Goal: Task Accomplishment & Management: Use online tool/utility

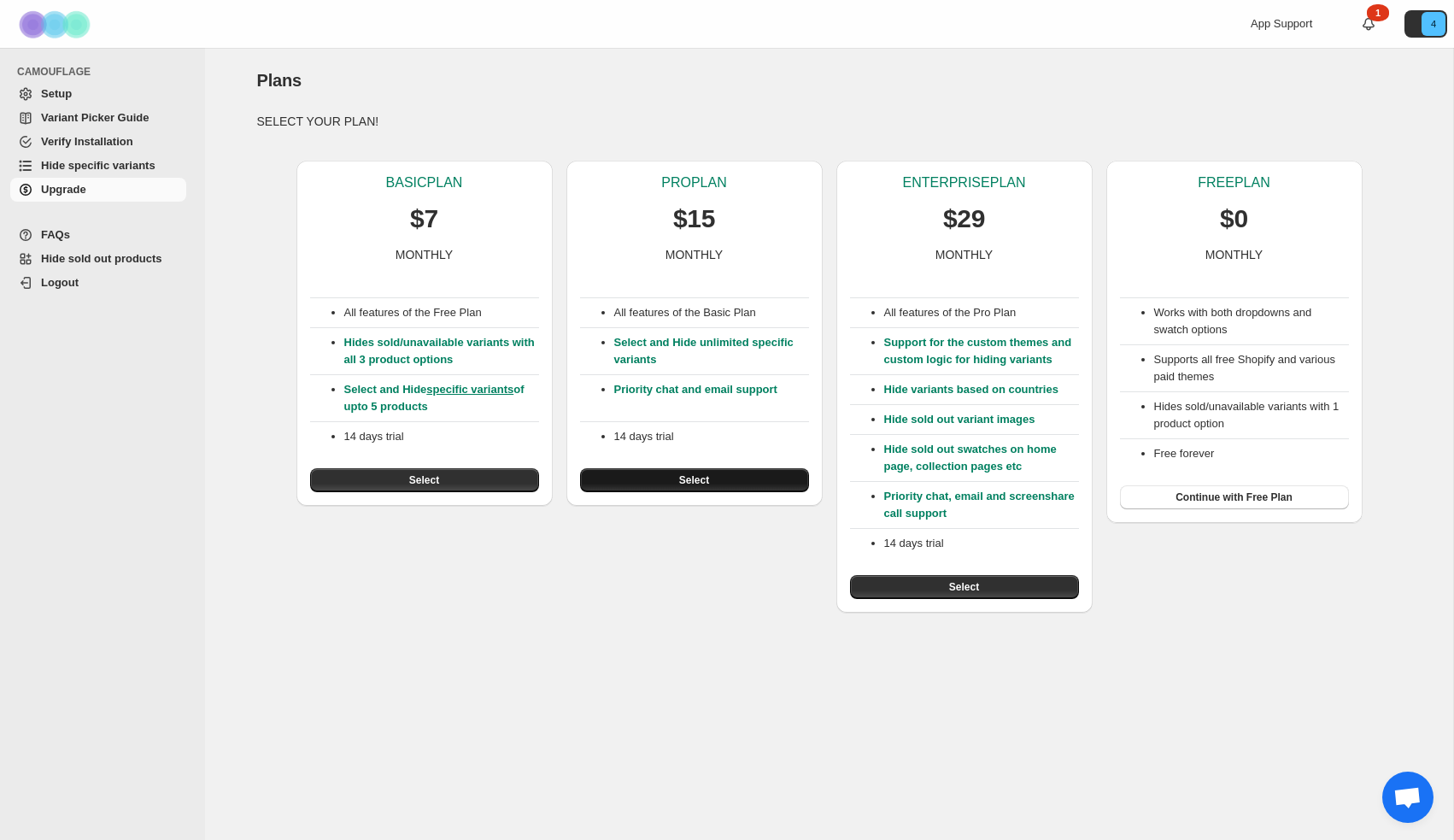
click at [697, 479] on span "Select" at bounding box center [694, 480] width 30 height 14
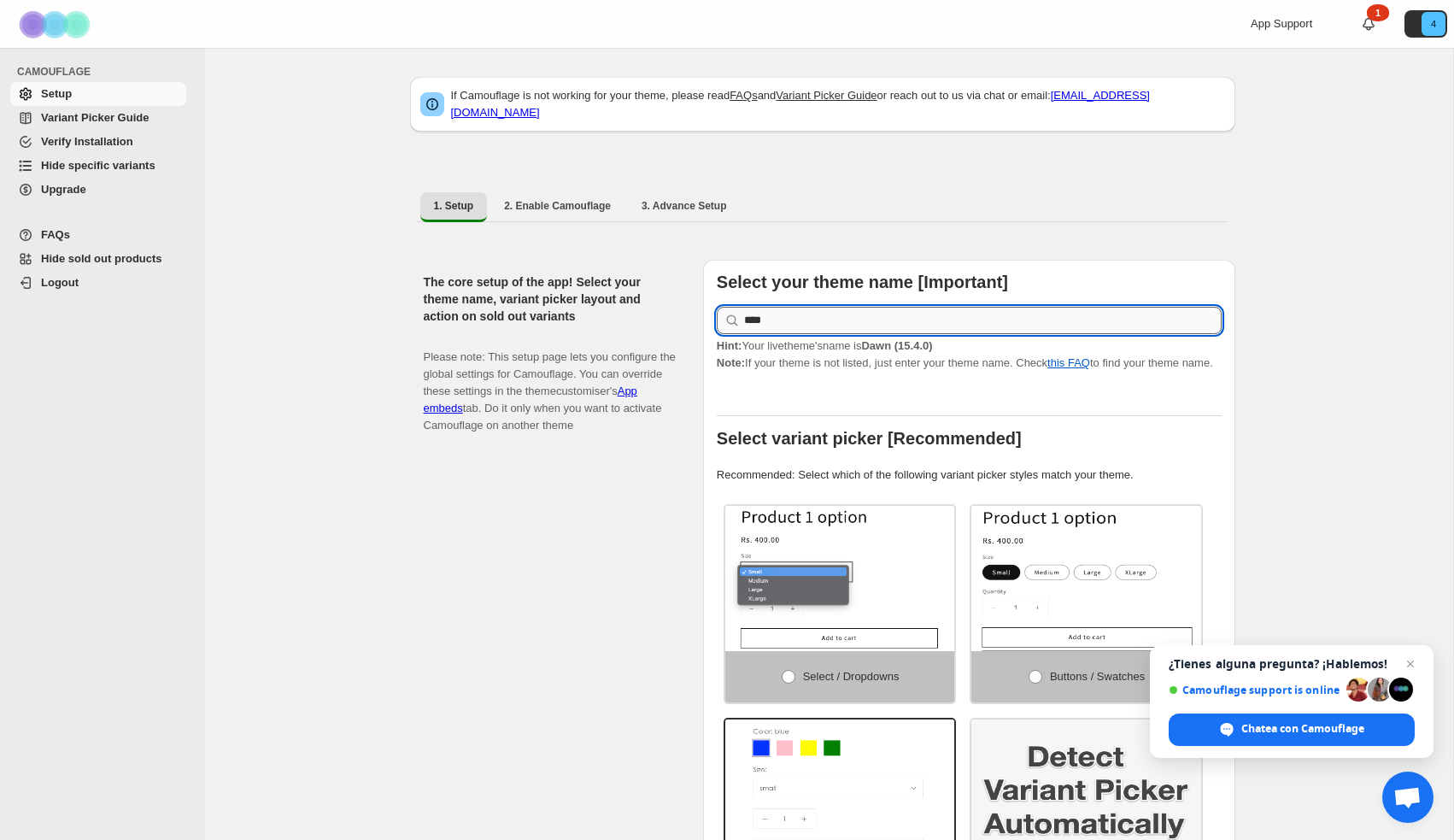
click at [964, 307] on input "****" at bounding box center [982, 320] width 478 height 27
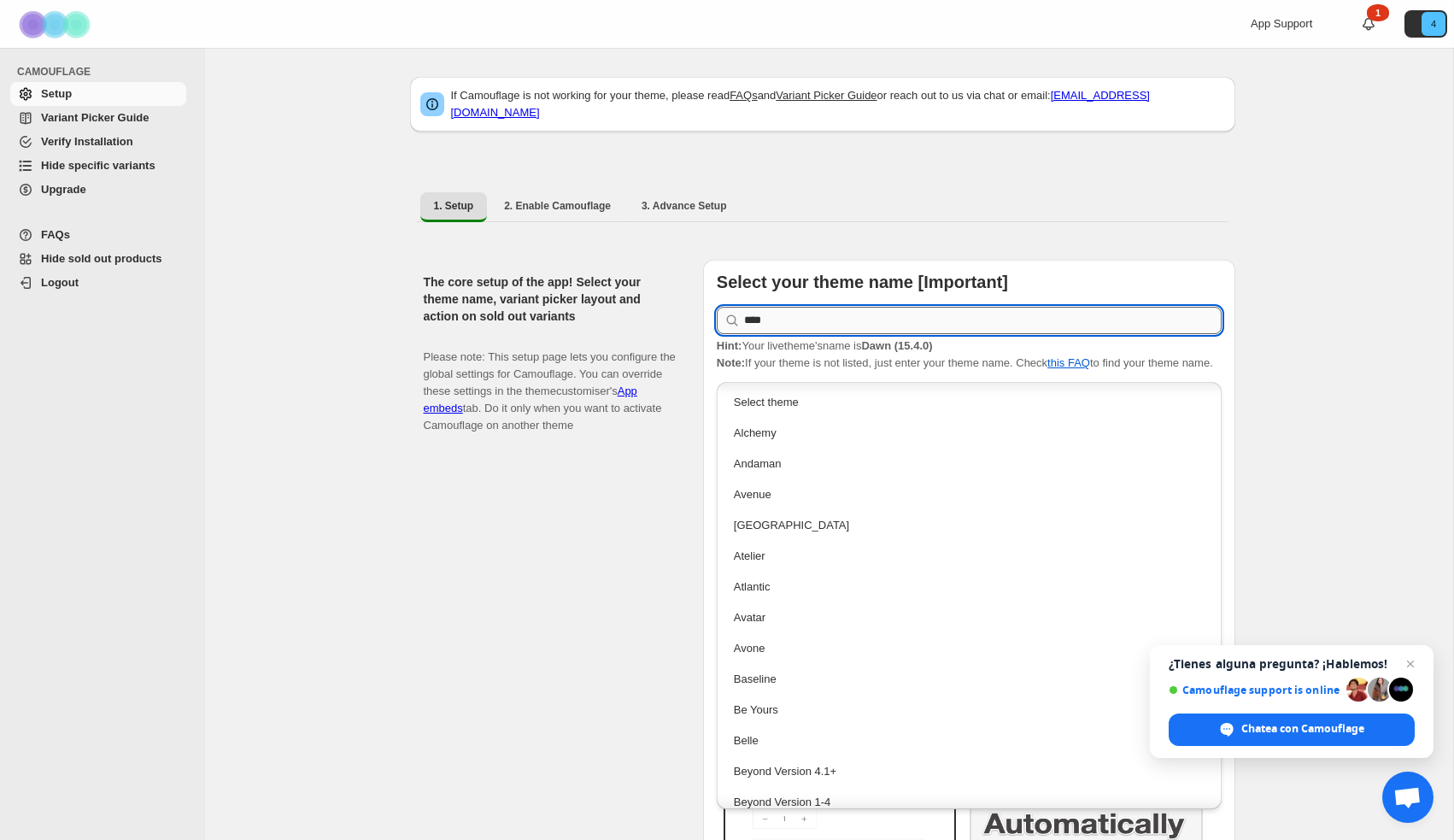
scroll to position [493, 0]
click at [964, 306] on input "****" at bounding box center [982, 320] width 478 height 27
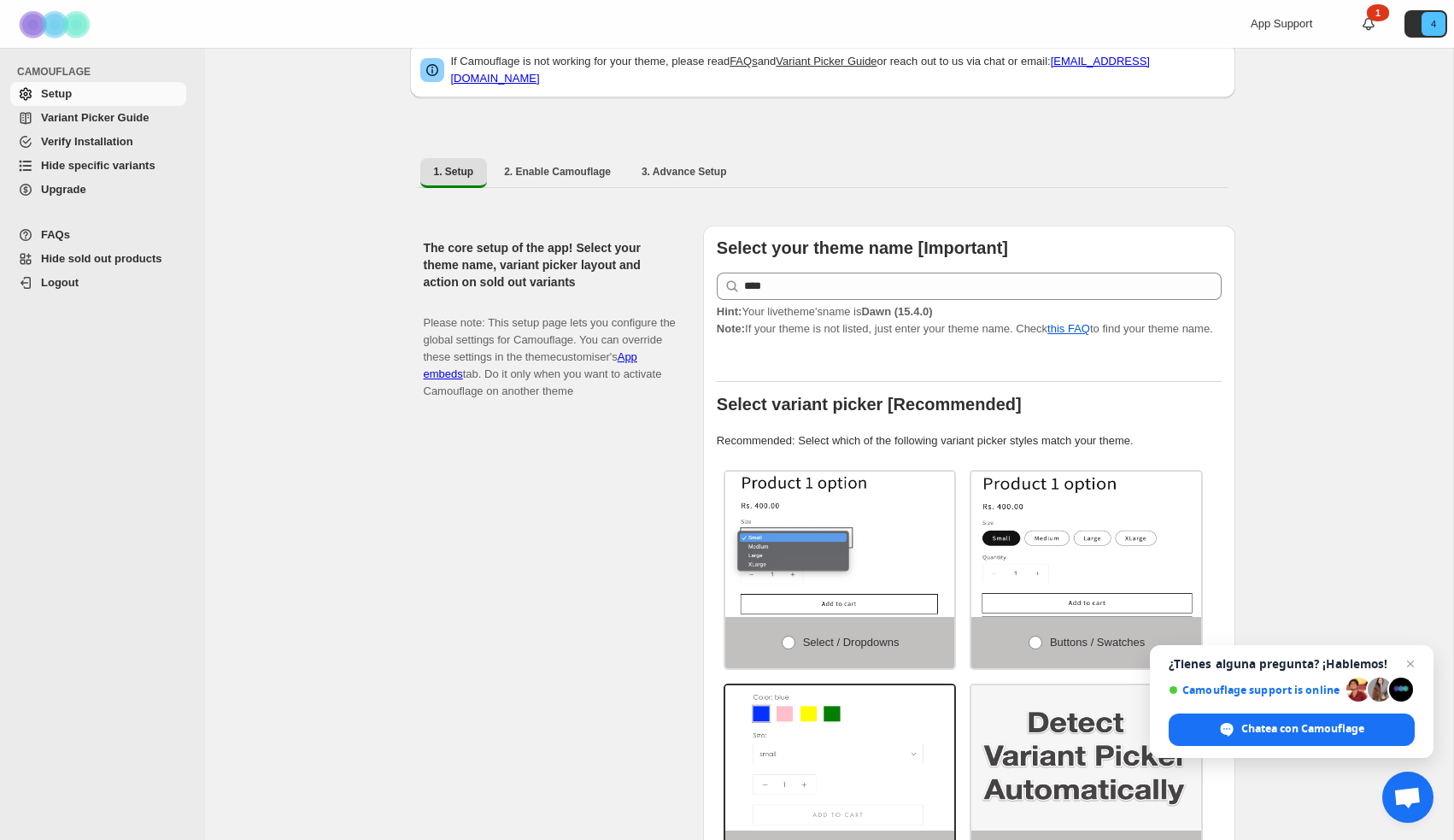
scroll to position [27, 0]
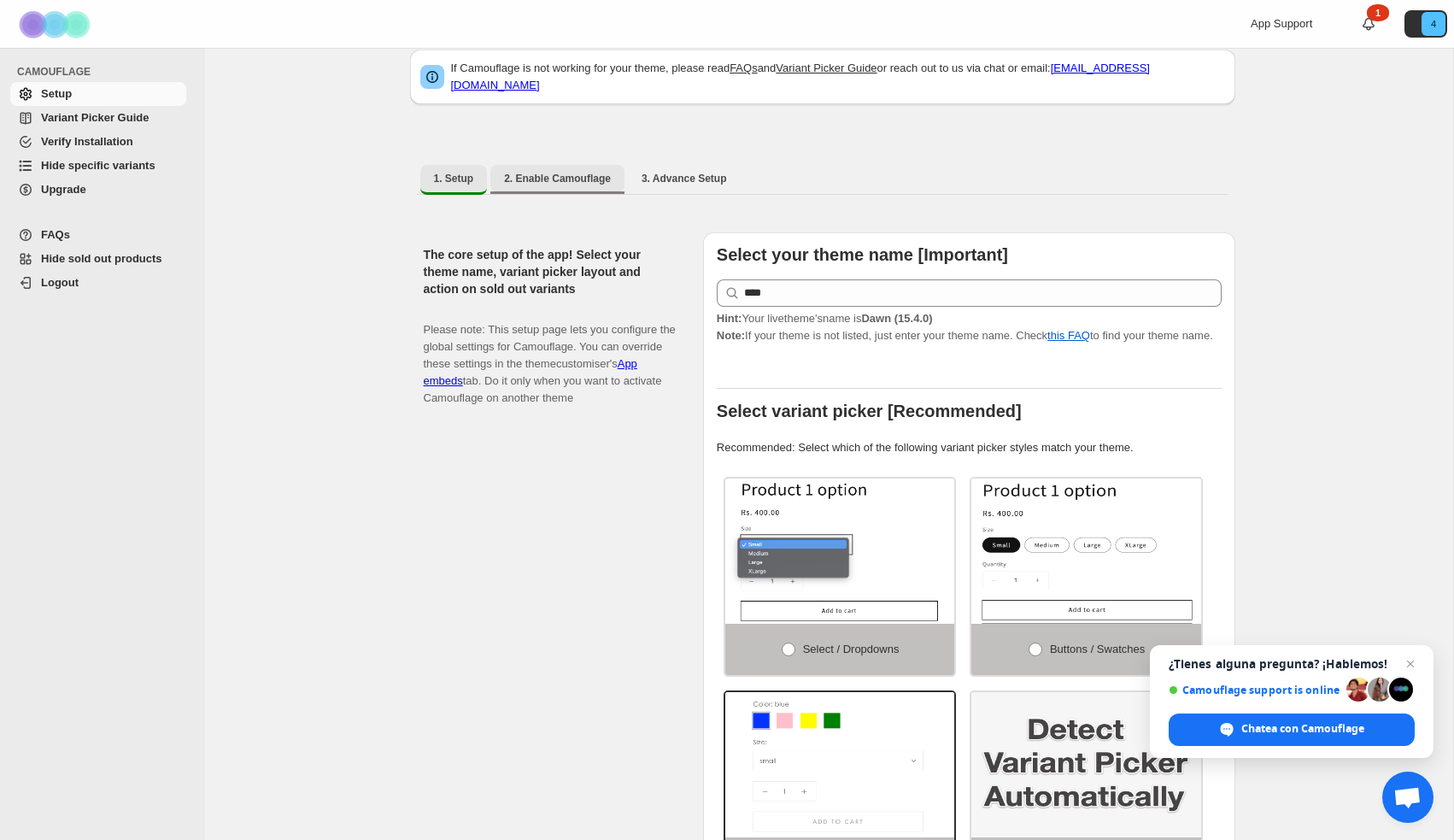
click at [581, 176] on button "2. Enable Camouflage" at bounding box center [558, 178] width 134 height 27
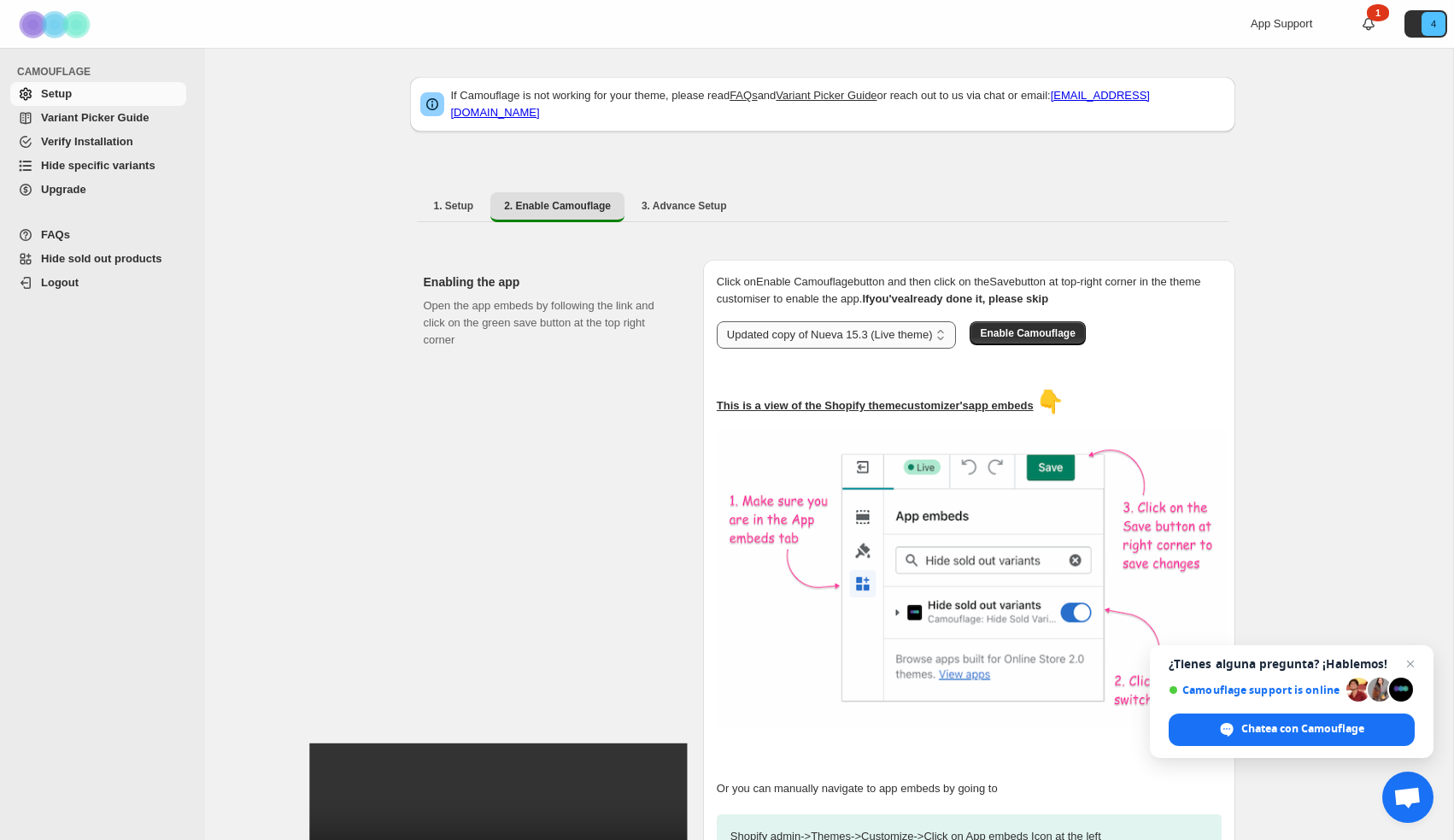
select select "**********"
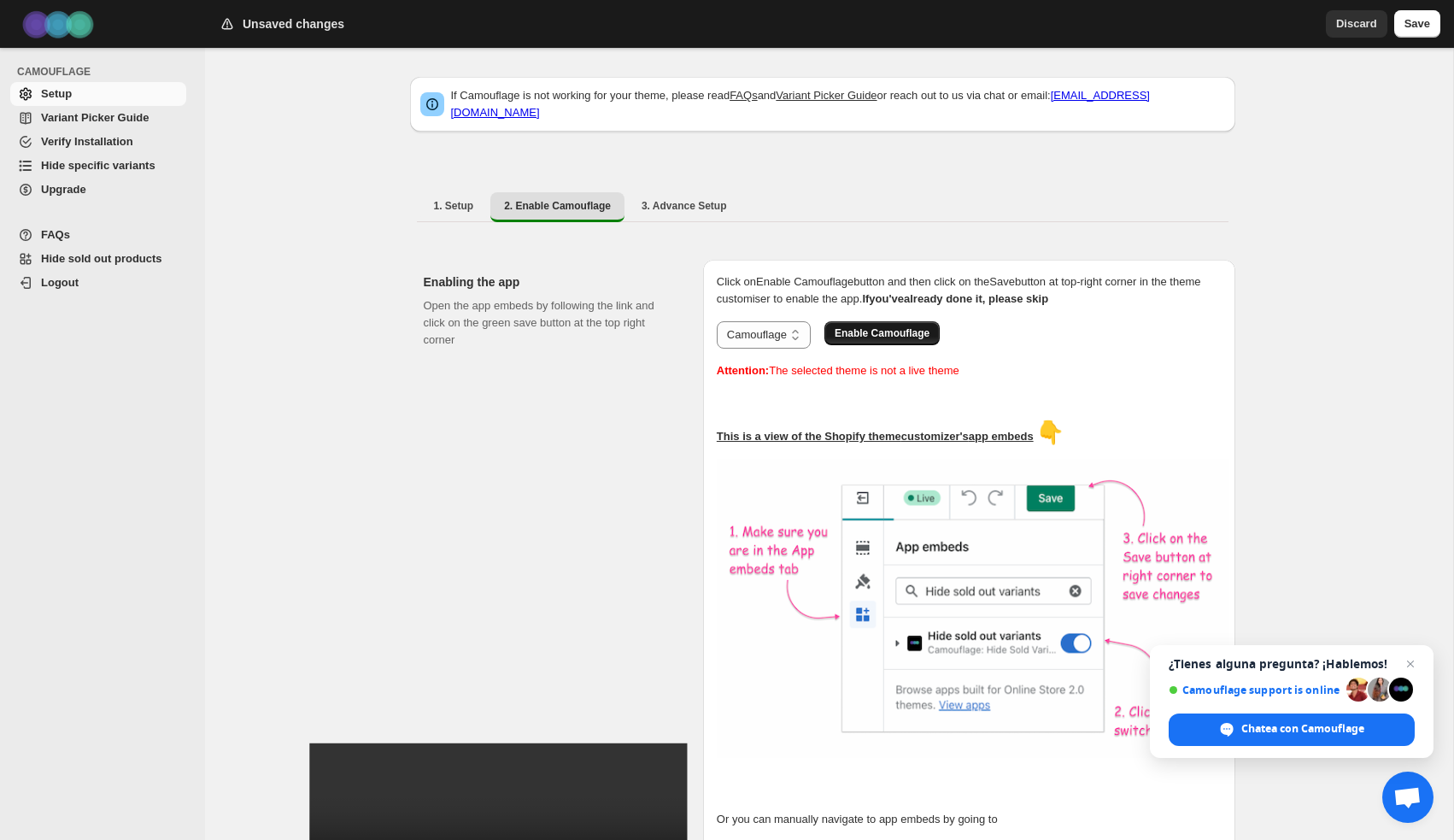
click at [897, 328] on span "Enable Camouflage" at bounding box center [882, 334] width 95 height 14
click at [692, 199] on span "3. Advance Setup" at bounding box center [685, 206] width 86 height 14
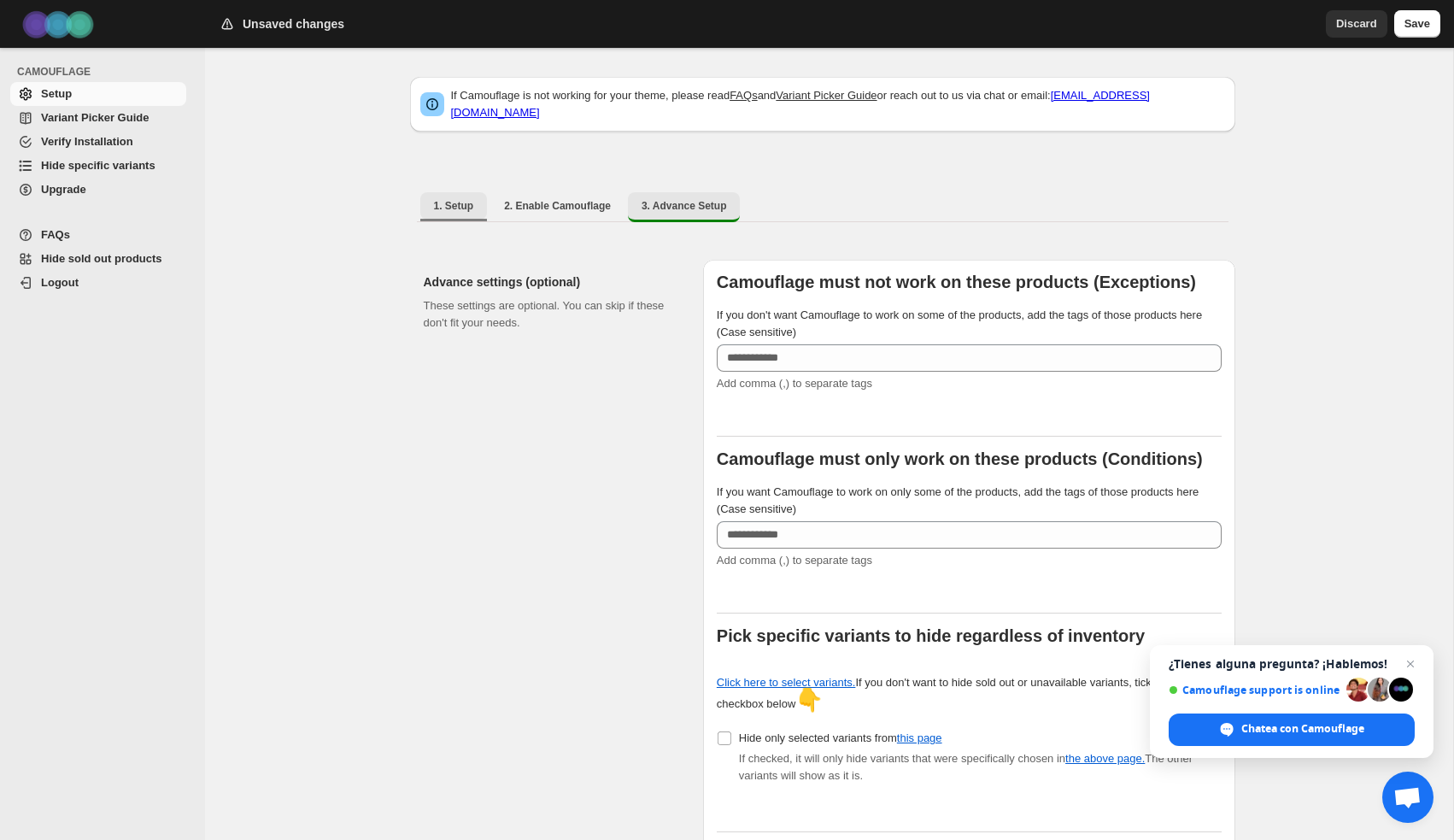
click at [462, 199] on span "1. Setup" at bounding box center [454, 206] width 40 height 14
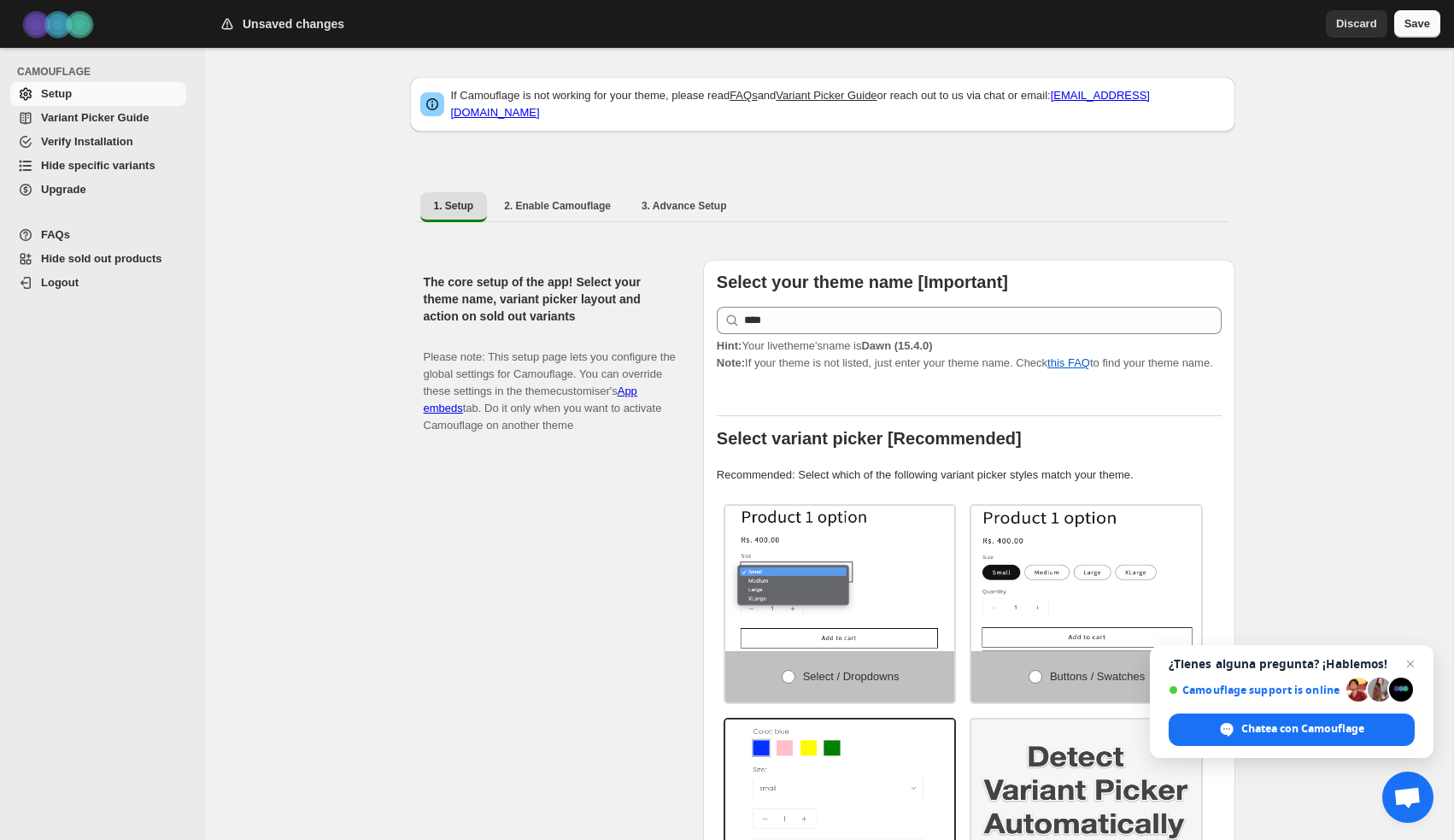
click at [1423, 30] on span "Save" at bounding box center [1416, 24] width 25 height 17
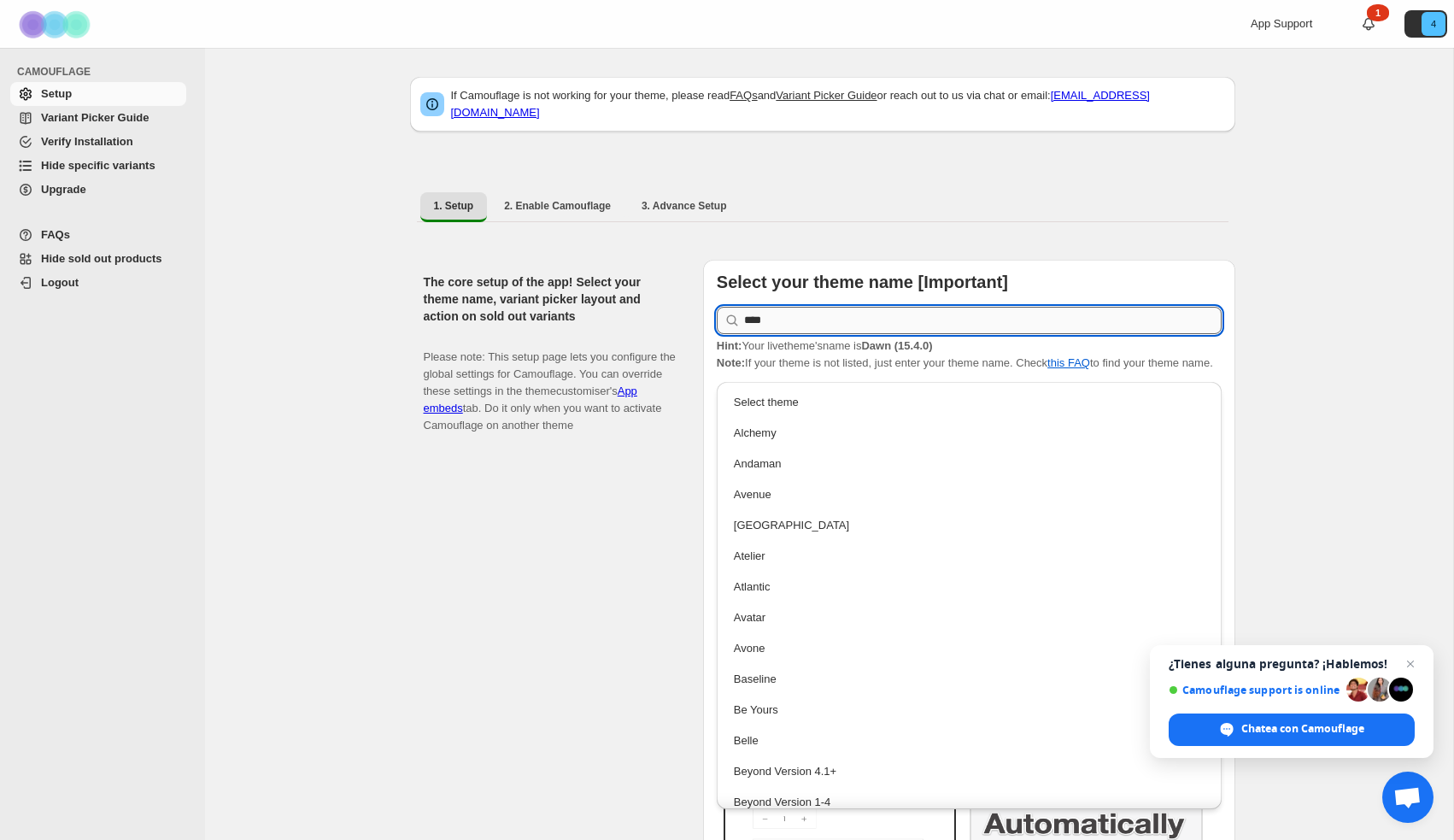
click at [861, 310] on input "****" at bounding box center [982, 320] width 478 height 27
click at [583, 717] on div "The core setup of the app! Select your theme name, variant picker layout and ac…" at bounding box center [556, 614] width 265 height 709
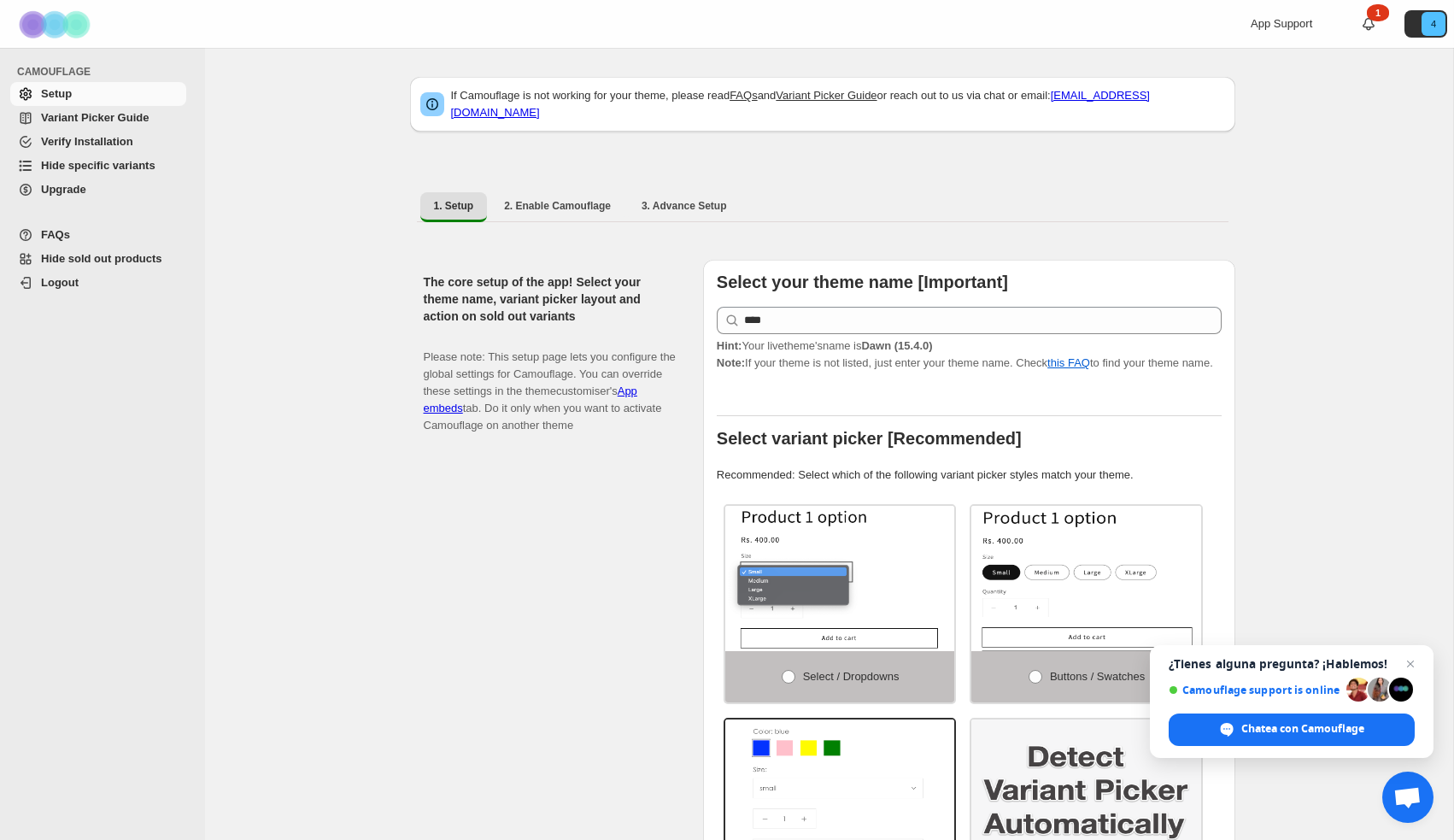
scroll to position [0, 0]
click at [68, 193] on span "Upgrade" at bounding box center [64, 189] width 45 height 13
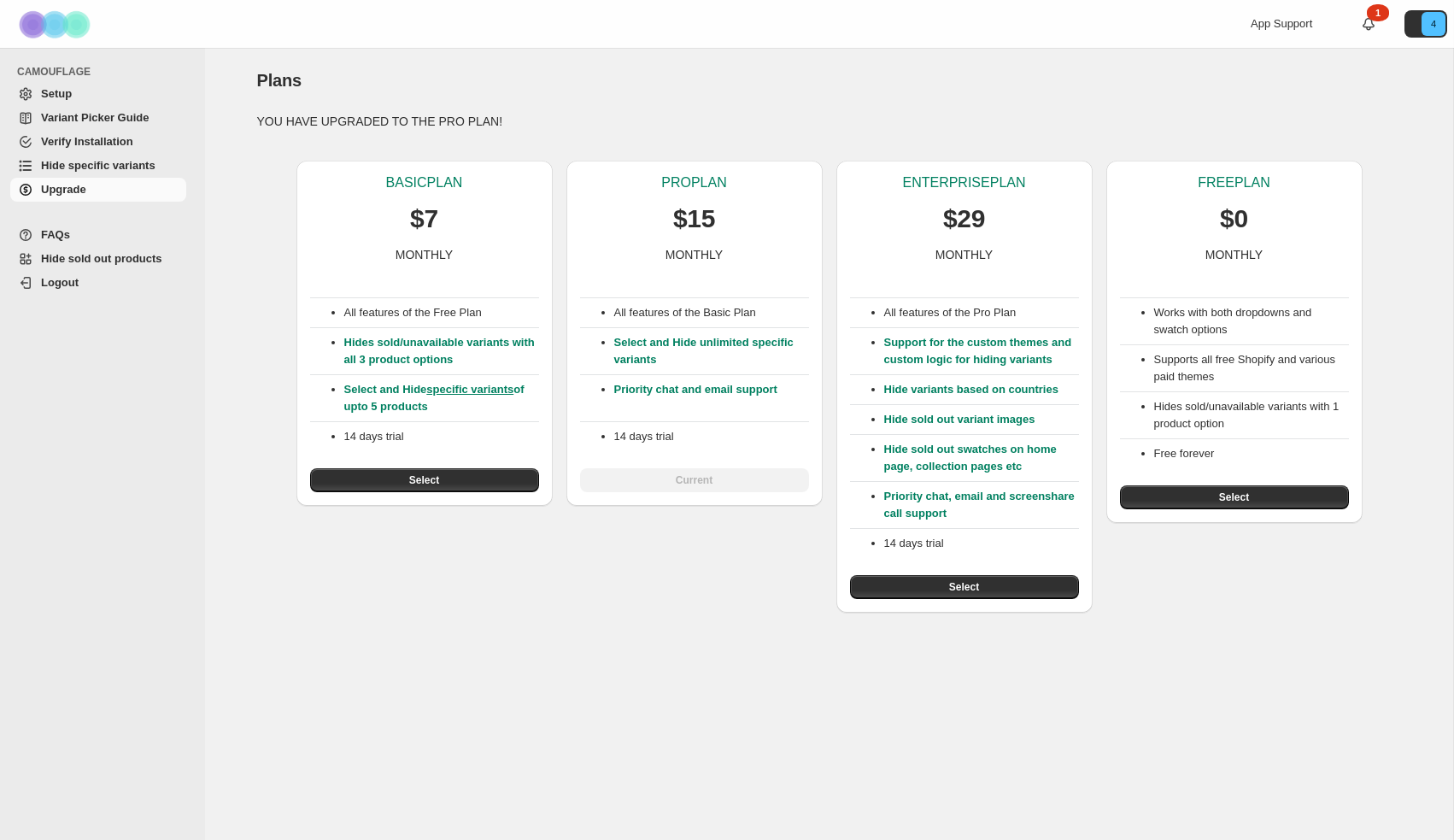
click at [86, 162] on span "Hide specific variants" at bounding box center [98, 165] width 114 height 13
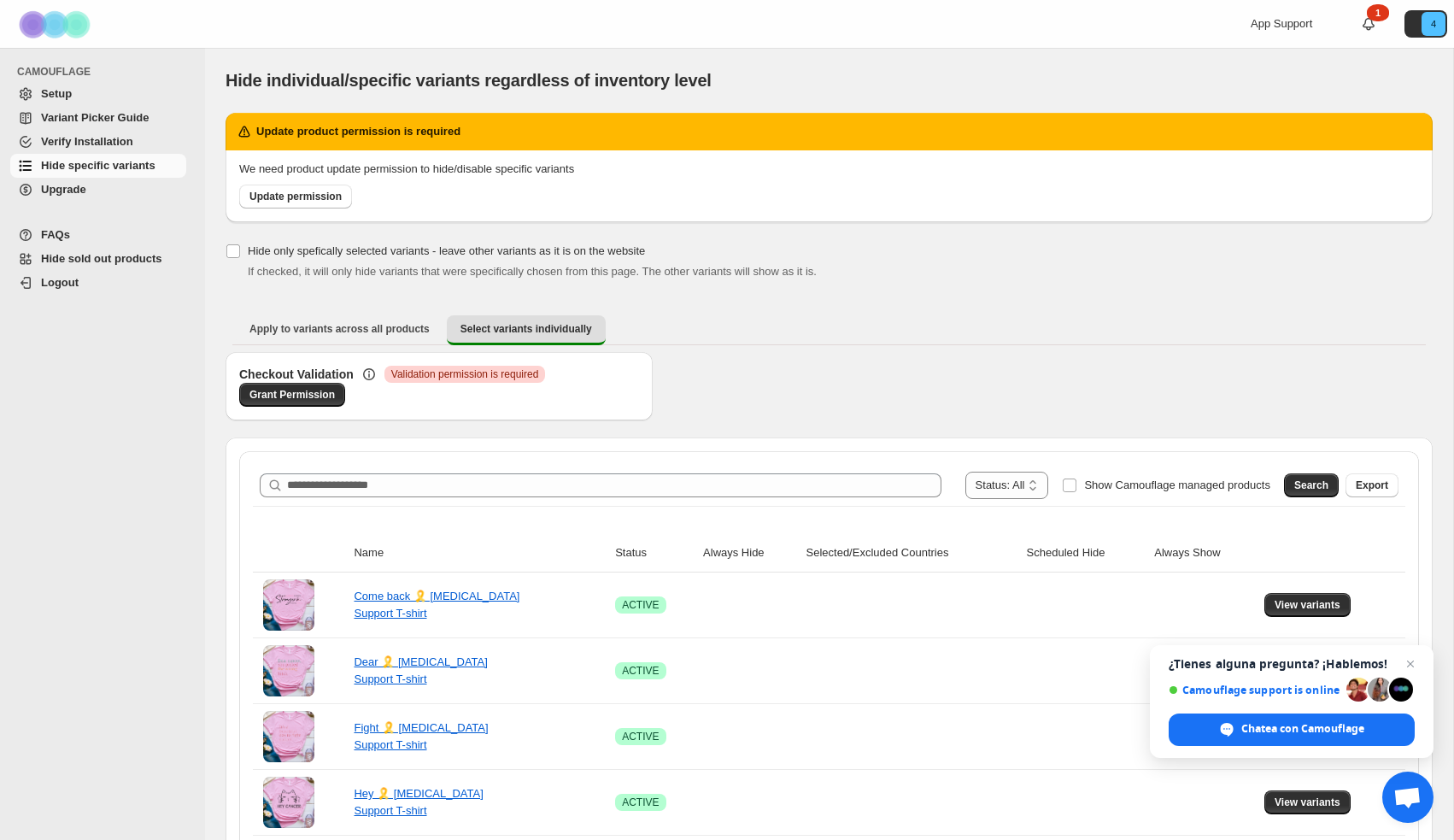
click at [86, 117] on span "Variant Picker Guide" at bounding box center [94, 117] width 107 height 13
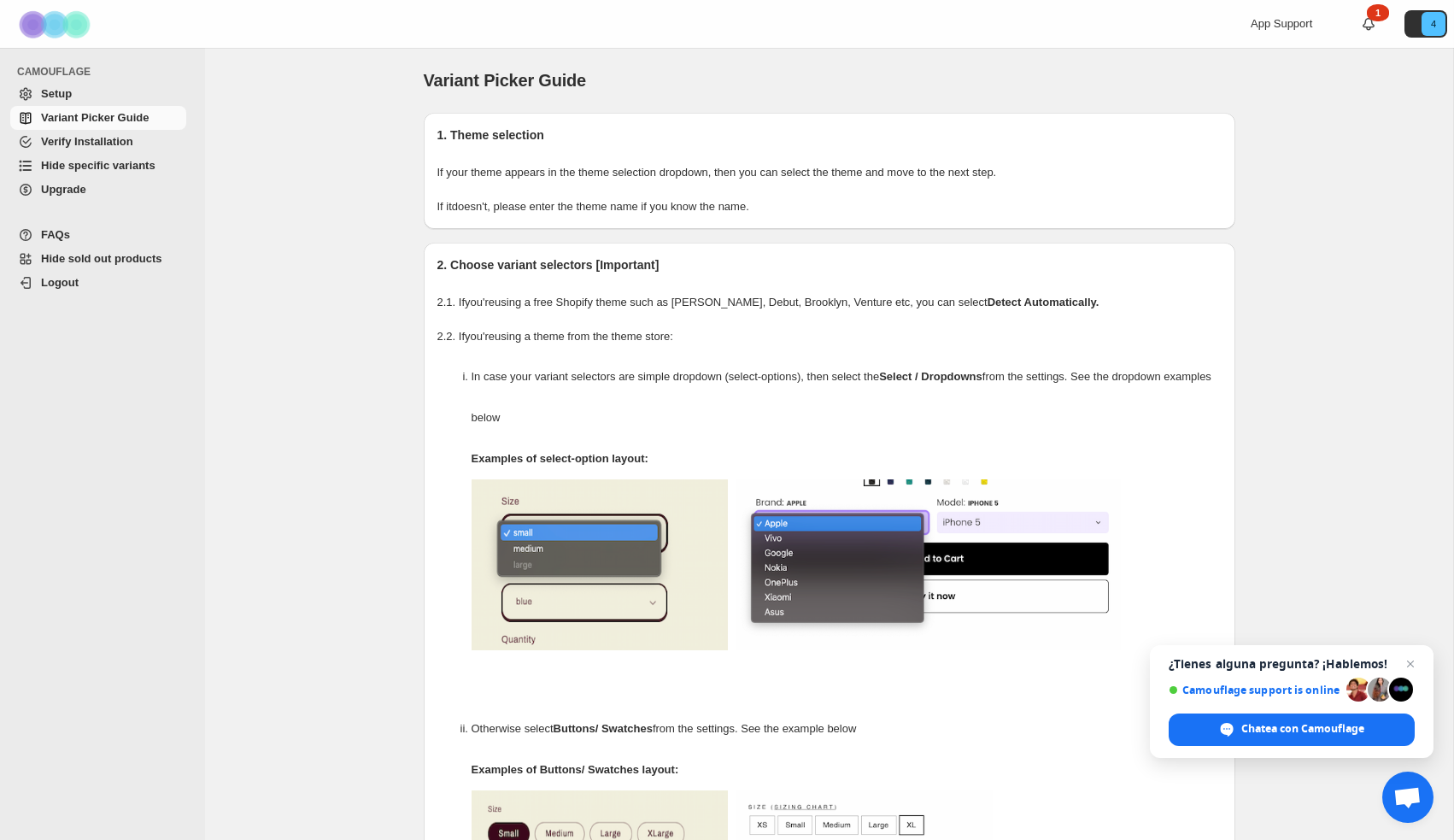
click at [111, 169] on span "Hide specific variants" at bounding box center [98, 165] width 114 height 13
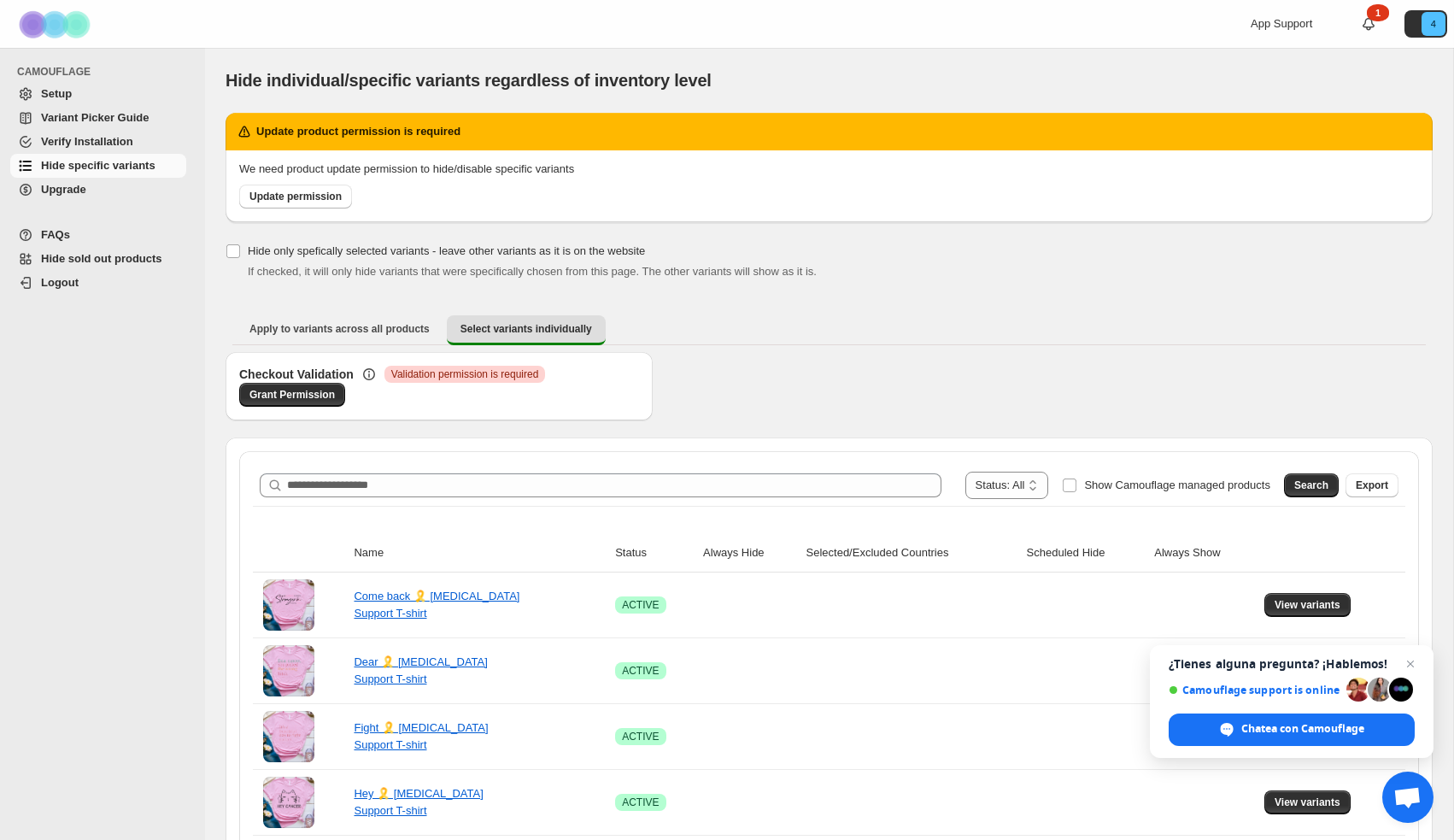
click at [88, 94] on span "Setup" at bounding box center [112, 94] width 141 height 17
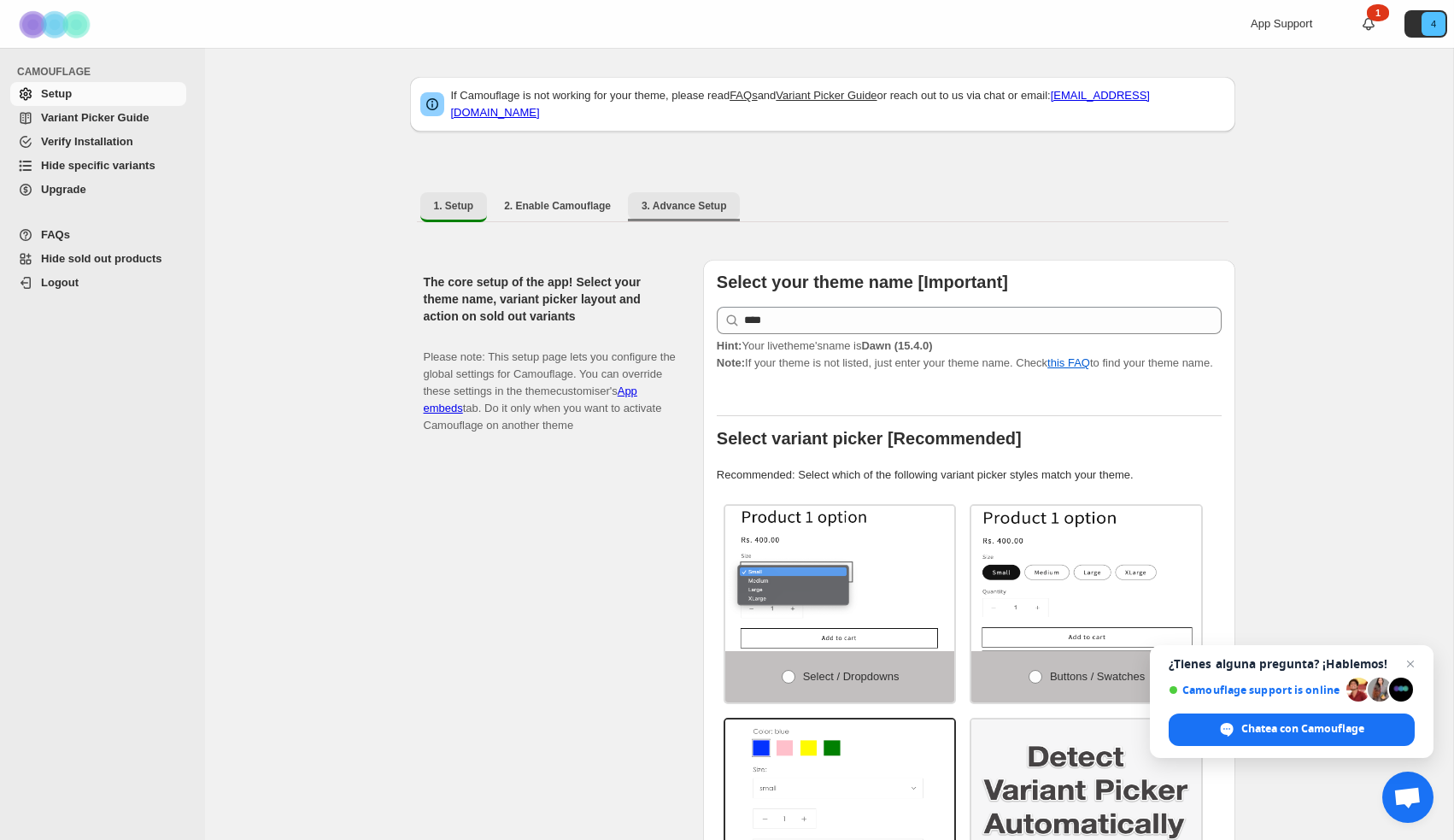
click at [706, 199] on span "3. Advance Setup" at bounding box center [685, 206] width 86 height 14
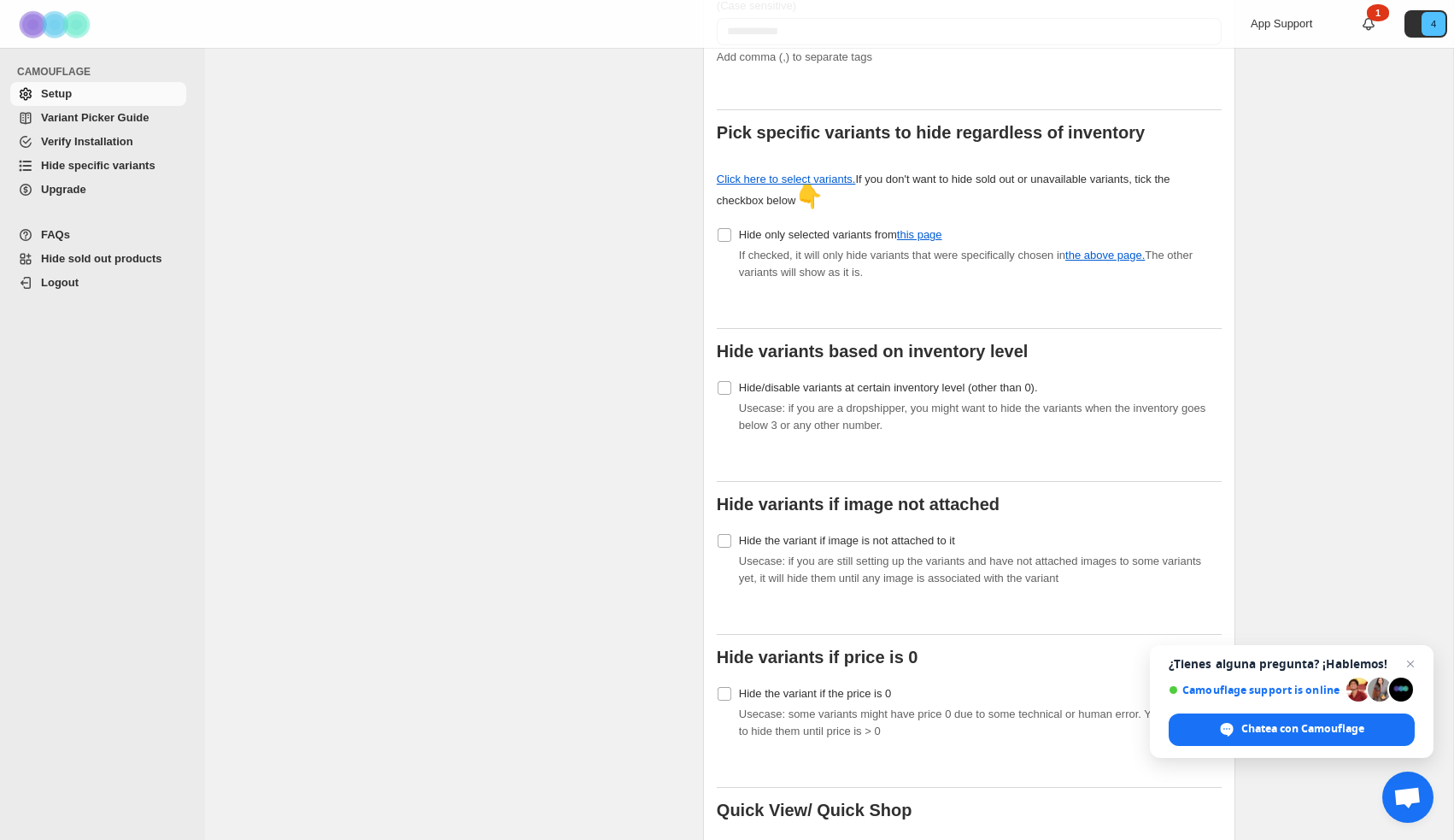
scroll to position [506, 0]
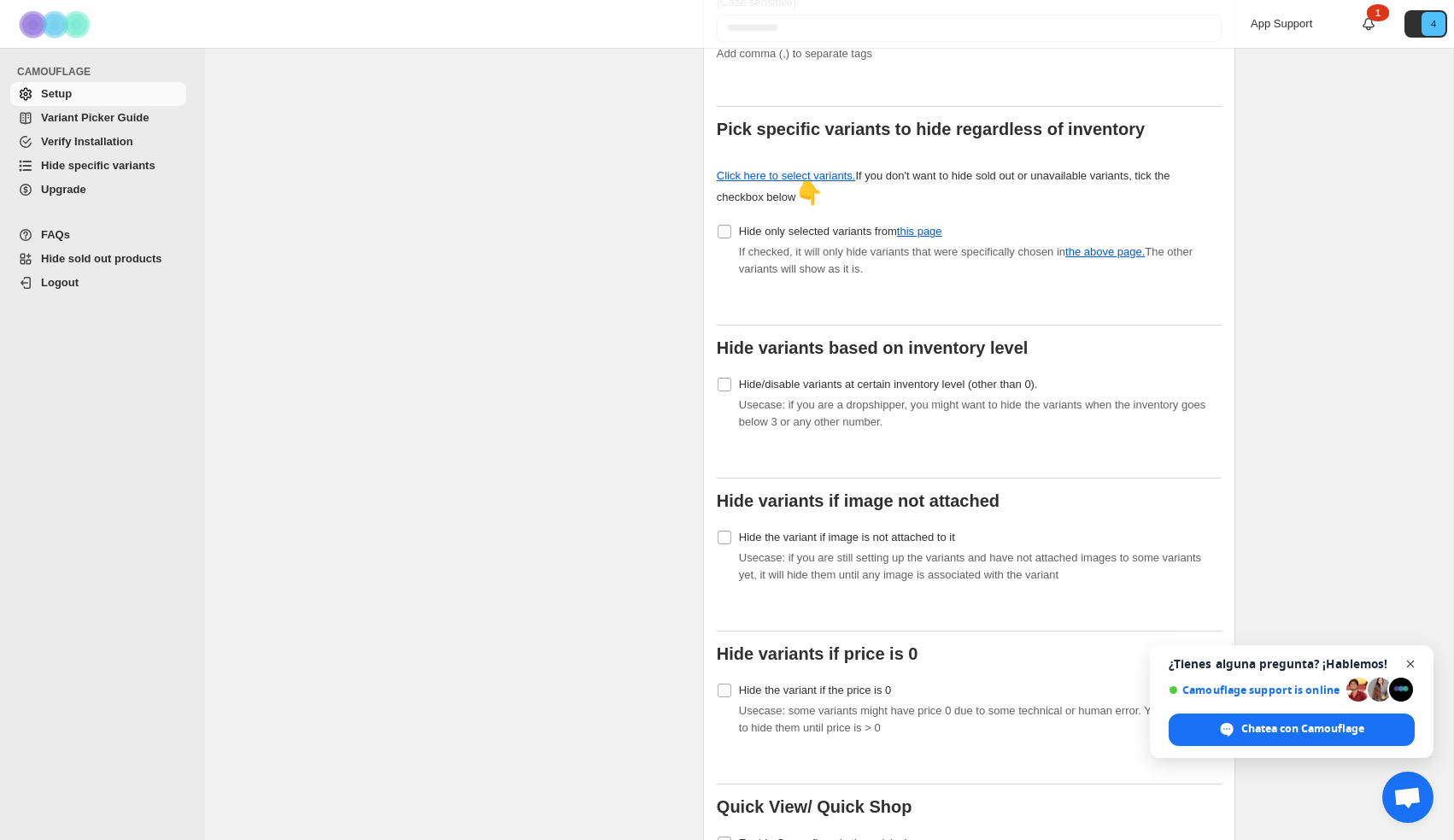
click at [1415, 664] on span "Cerrar el chat" at bounding box center [1411, 664] width 21 height 21
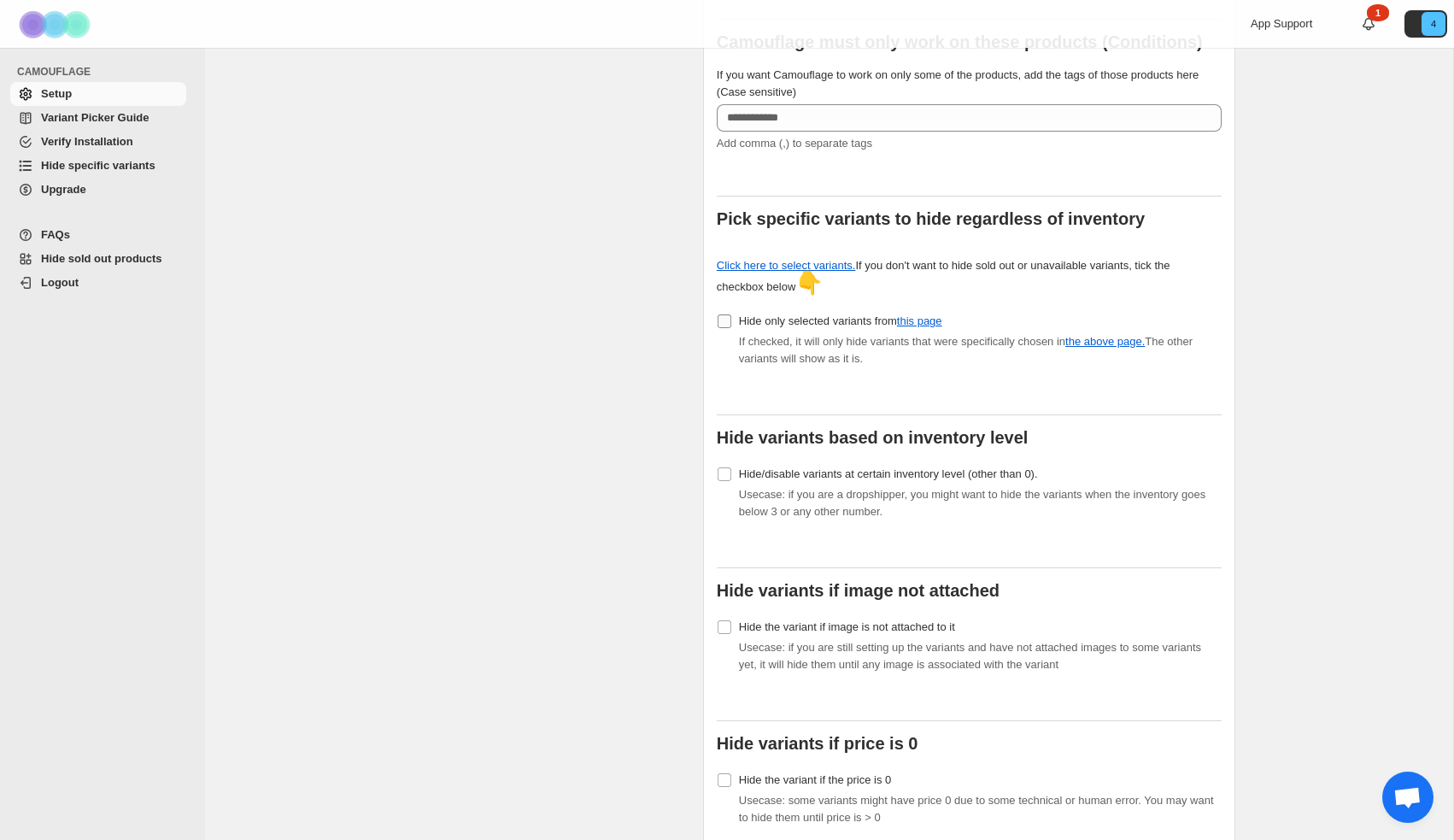
scroll to position [414, 0]
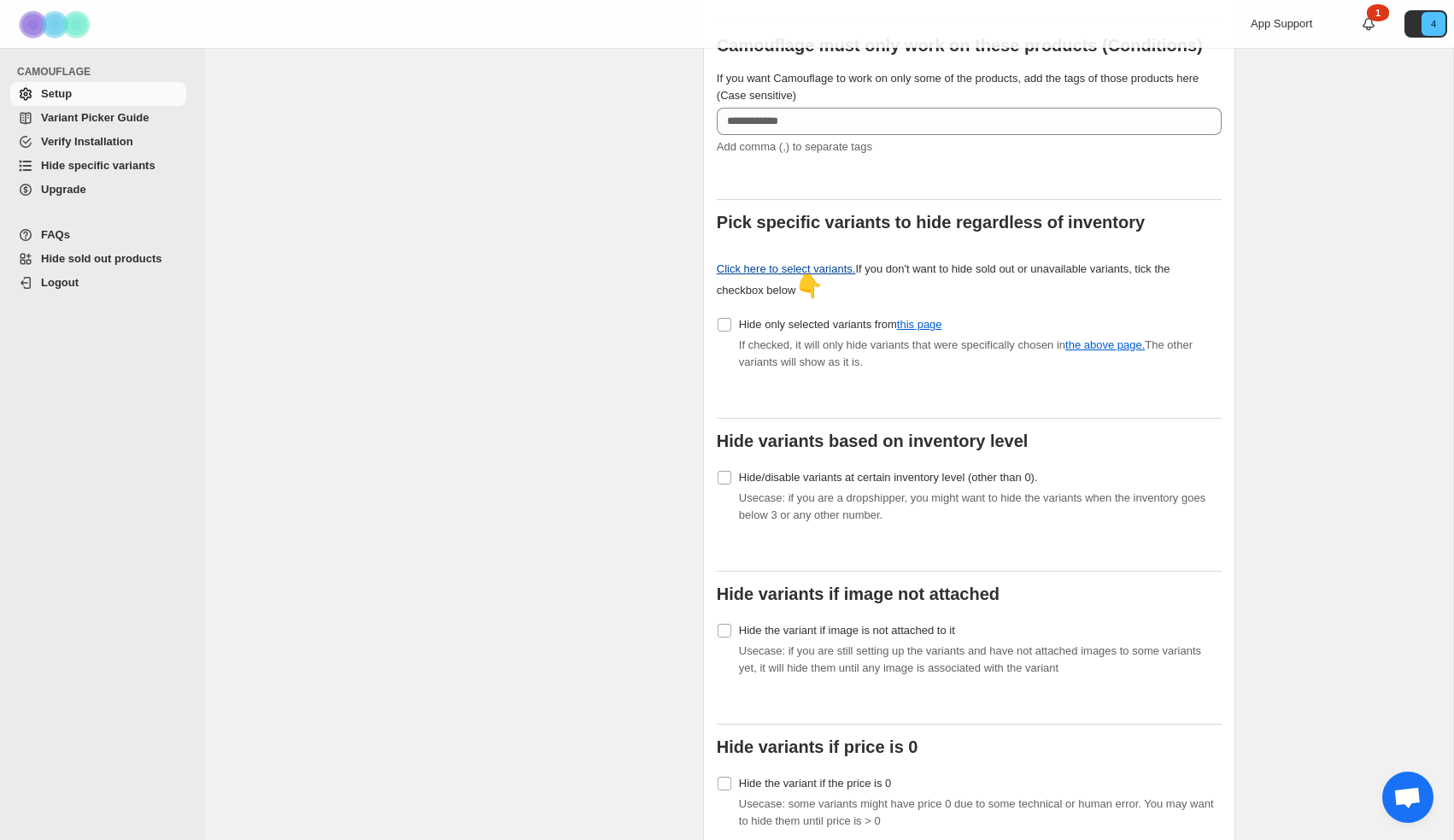
click at [788, 262] on link "Click here to select variants." at bounding box center [786, 268] width 139 height 13
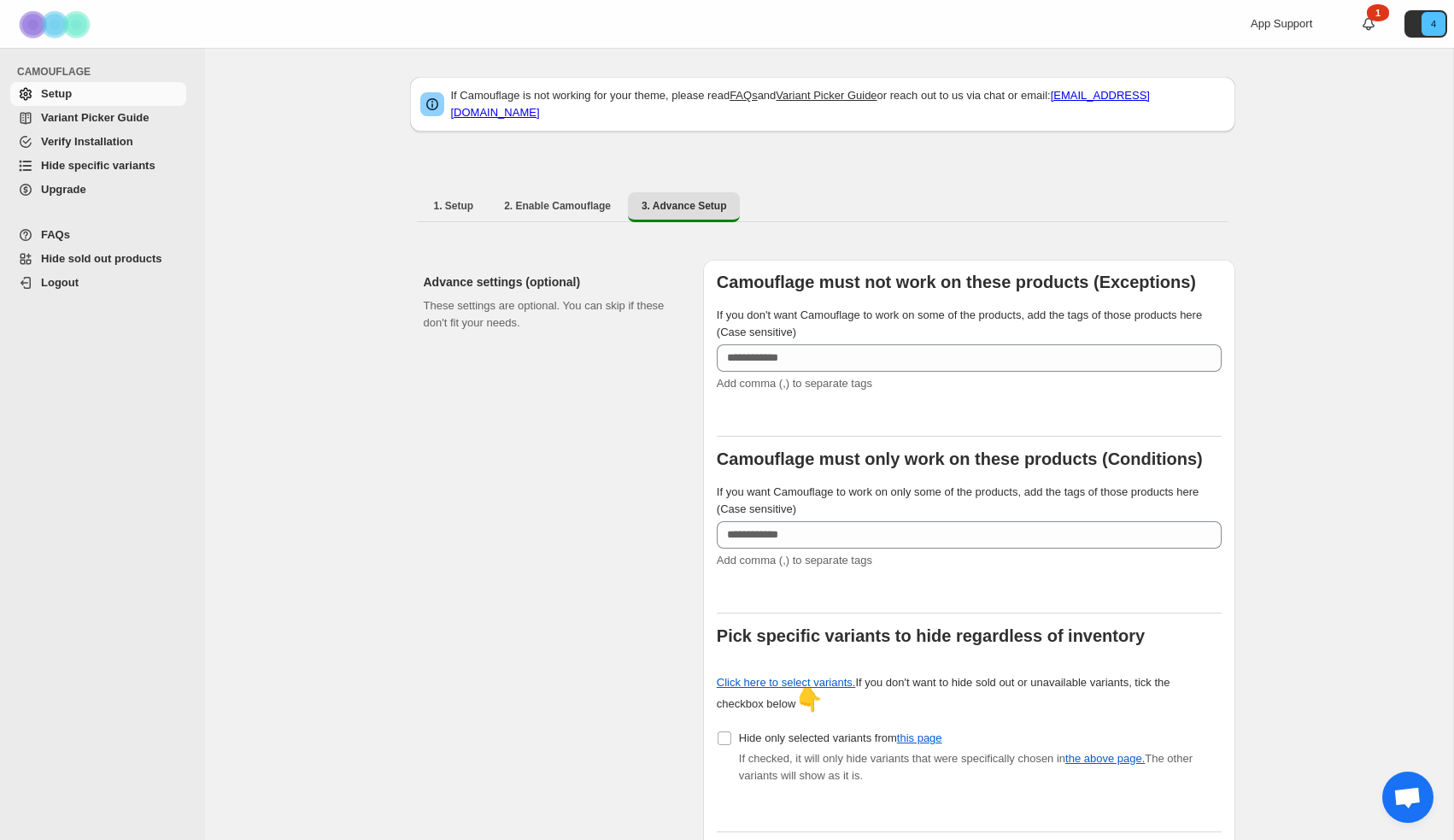
scroll to position [0, 0]
click at [136, 114] on span "Variant Picker Guide" at bounding box center [94, 117] width 107 height 13
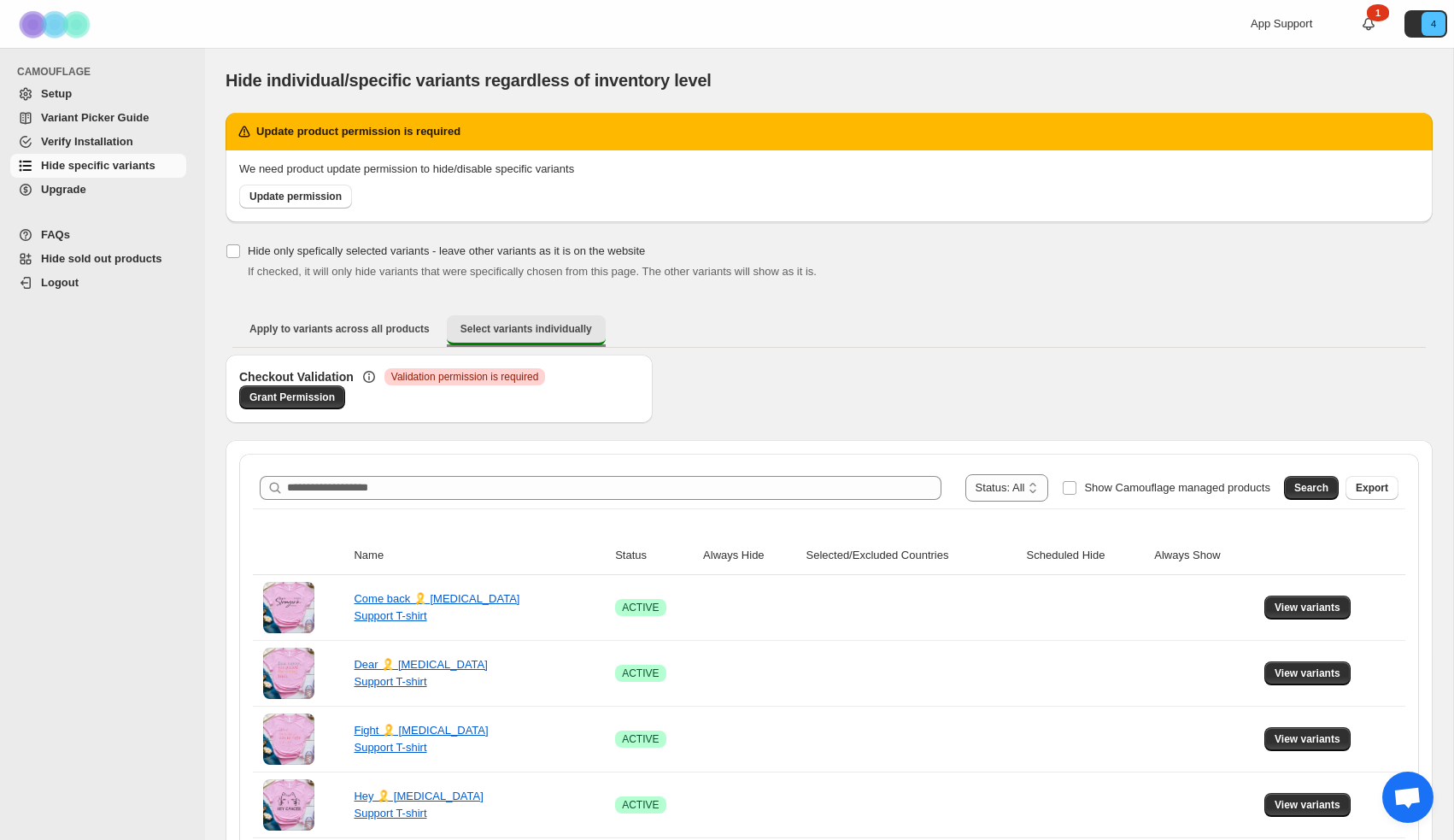
click at [525, 328] on span "Select variants individually" at bounding box center [526, 329] width 132 height 14
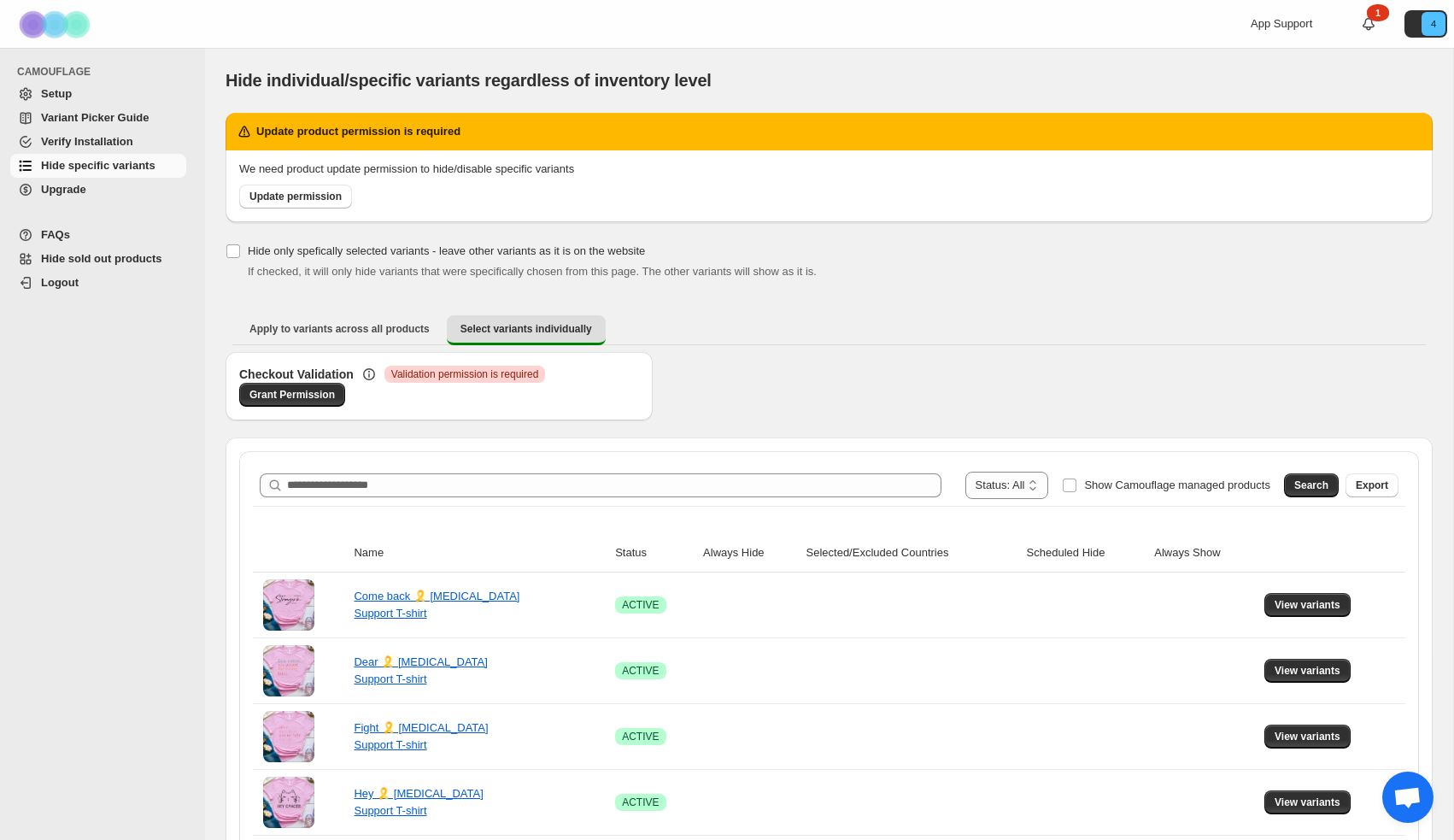
click at [78, 90] on span "Setup" at bounding box center [112, 94] width 141 height 17
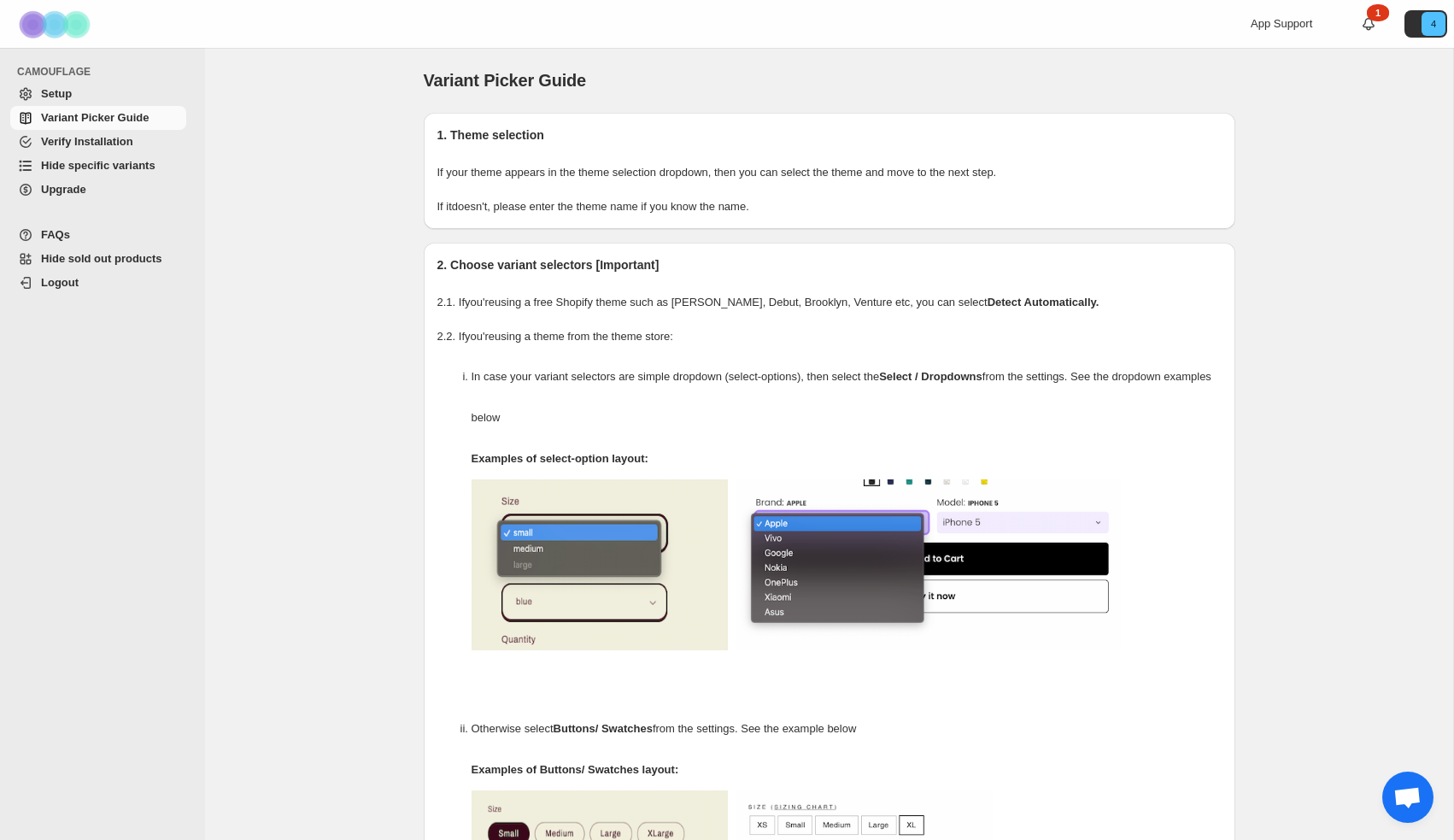
click at [125, 169] on span "Hide specific variants" at bounding box center [98, 165] width 114 height 13
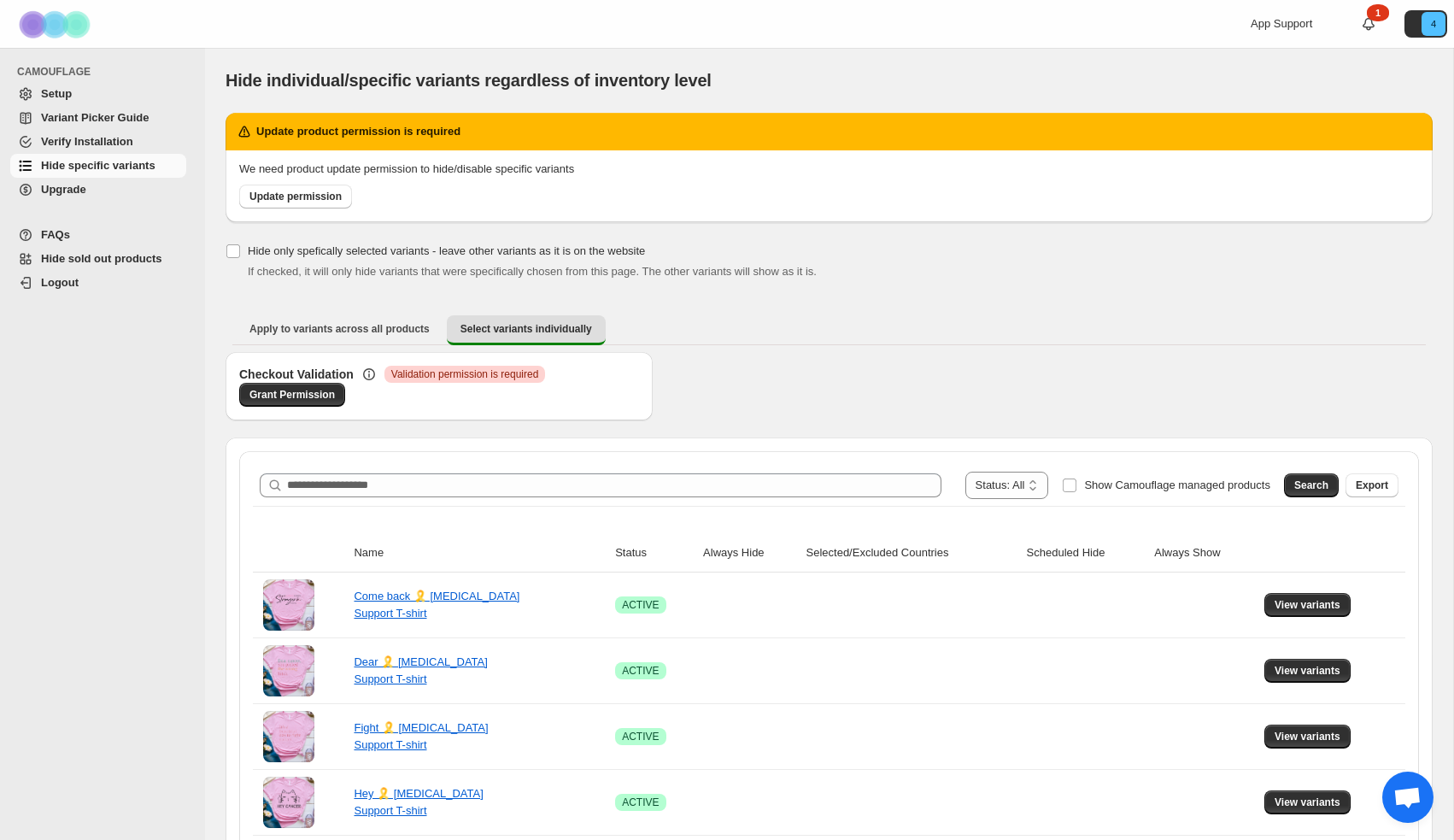
click at [116, 95] on span "Setup" at bounding box center [112, 94] width 141 height 17
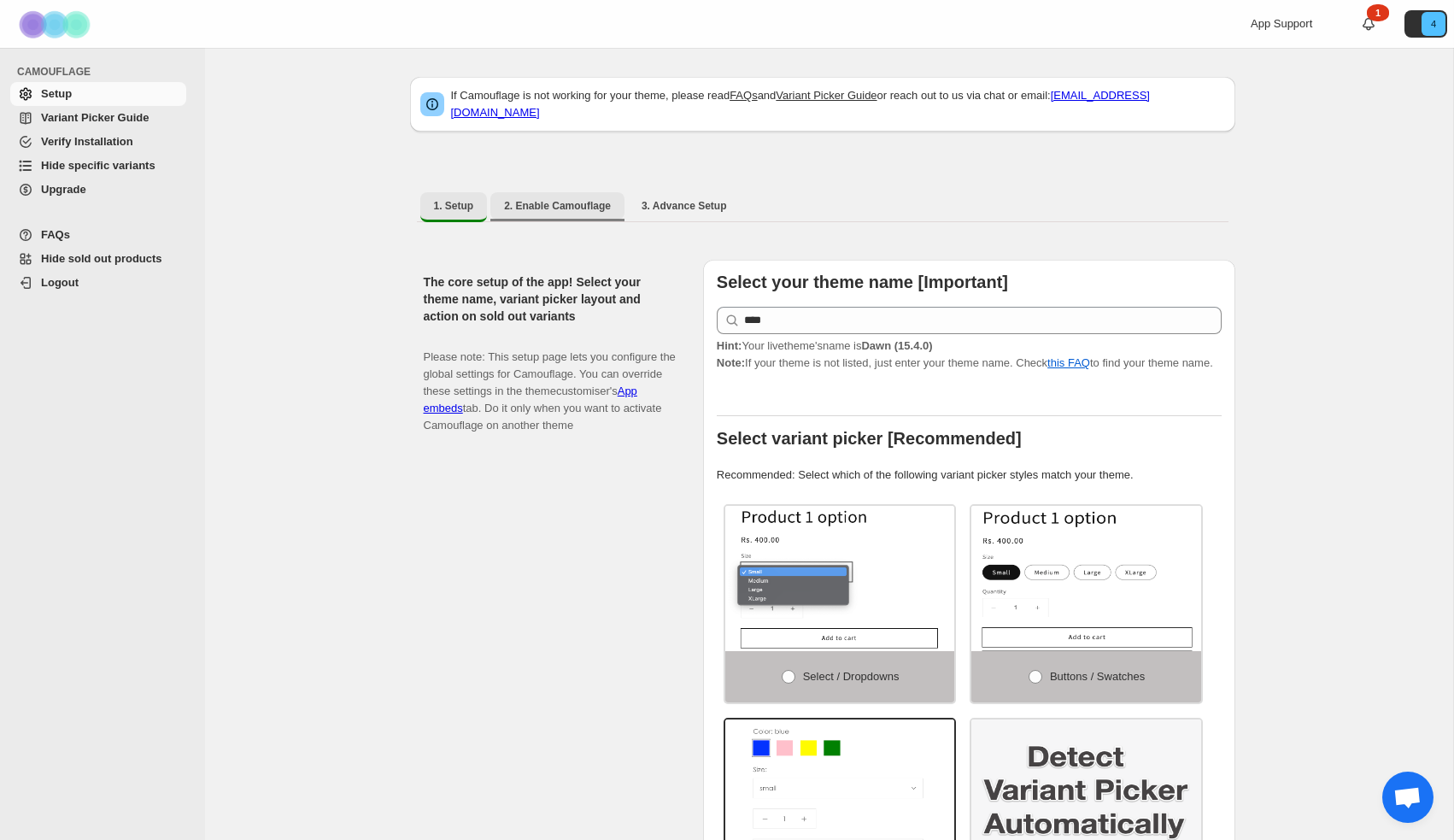
click at [582, 199] on span "2. Enable Camouflage" at bounding box center [557, 206] width 107 height 14
select select "**********"
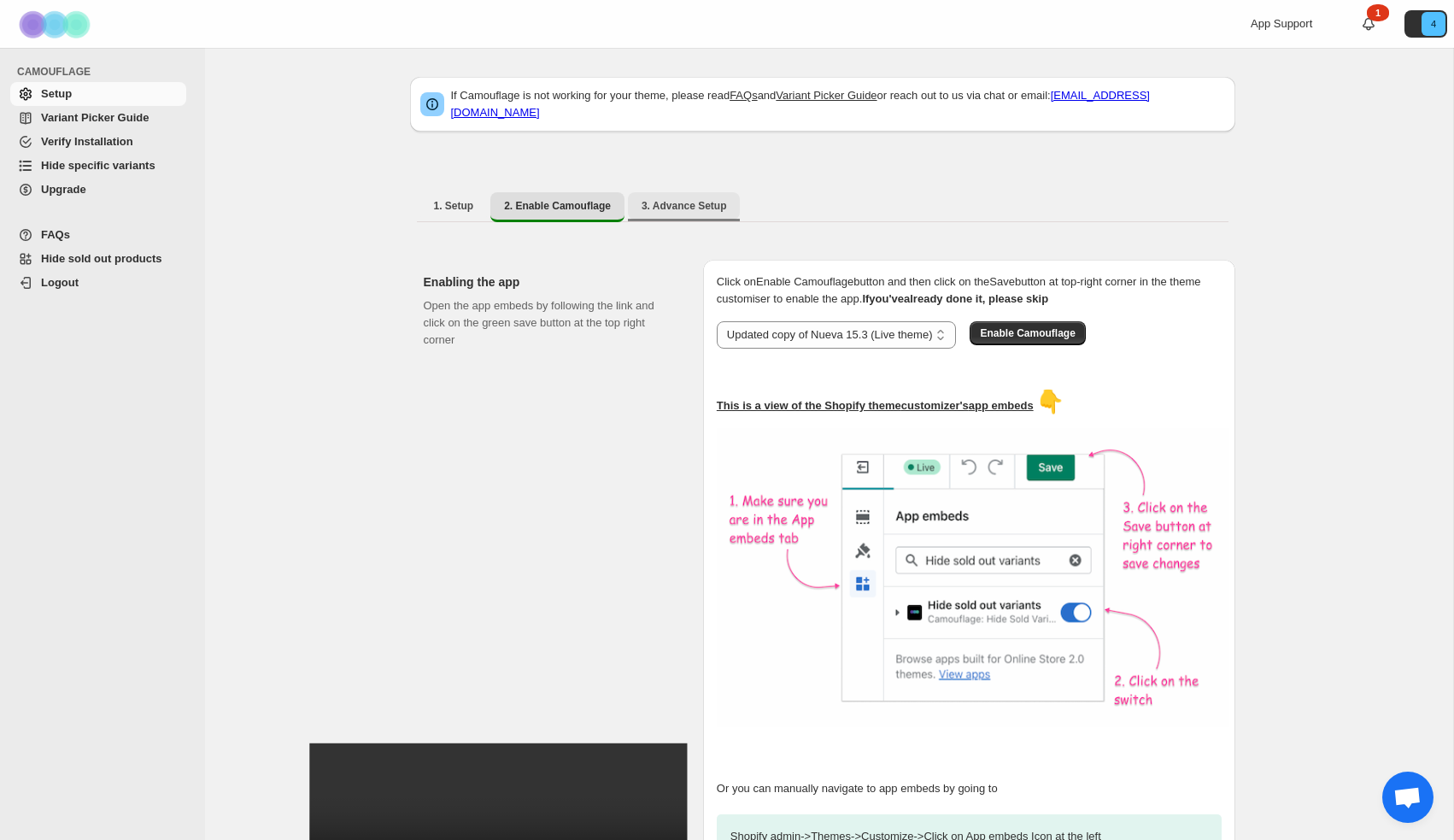
click at [720, 199] on span "3. Advance Setup" at bounding box center [685, 206] width 86 height 14
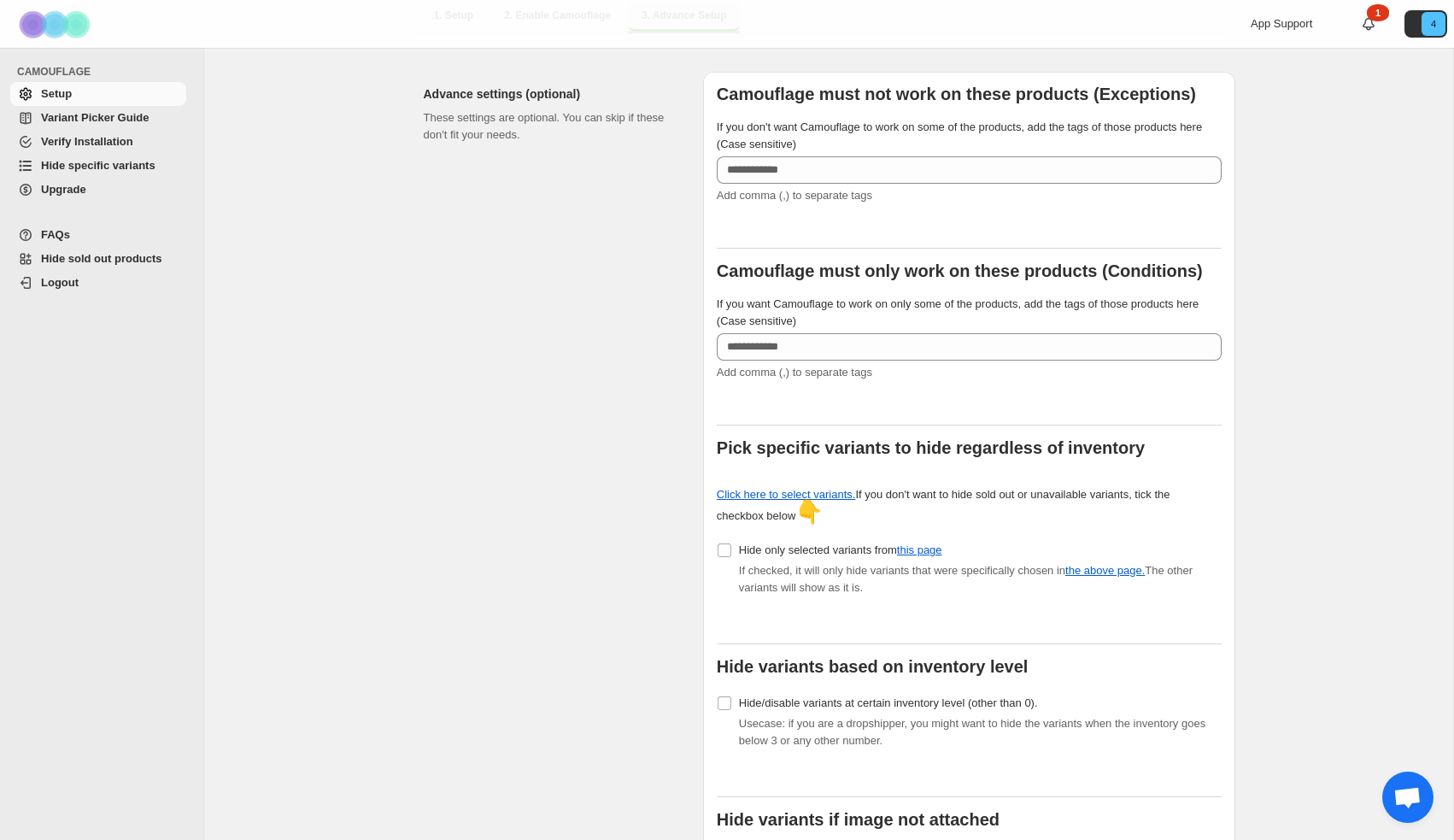
scroll to position [221, 0]
